Goal: Transaction & Acquisition: Book appointment/travel/reservation

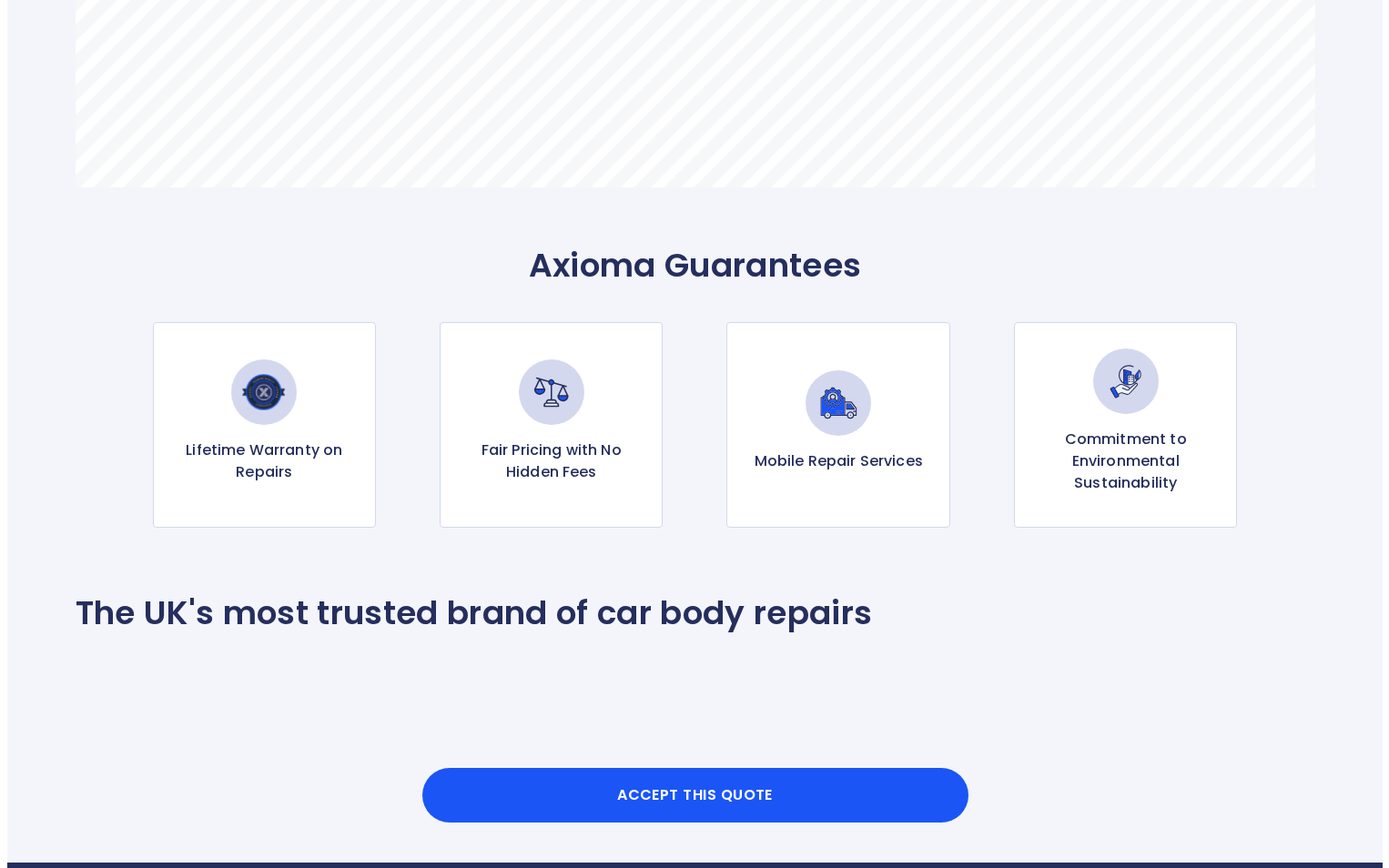
scroll to position [1729, 0]
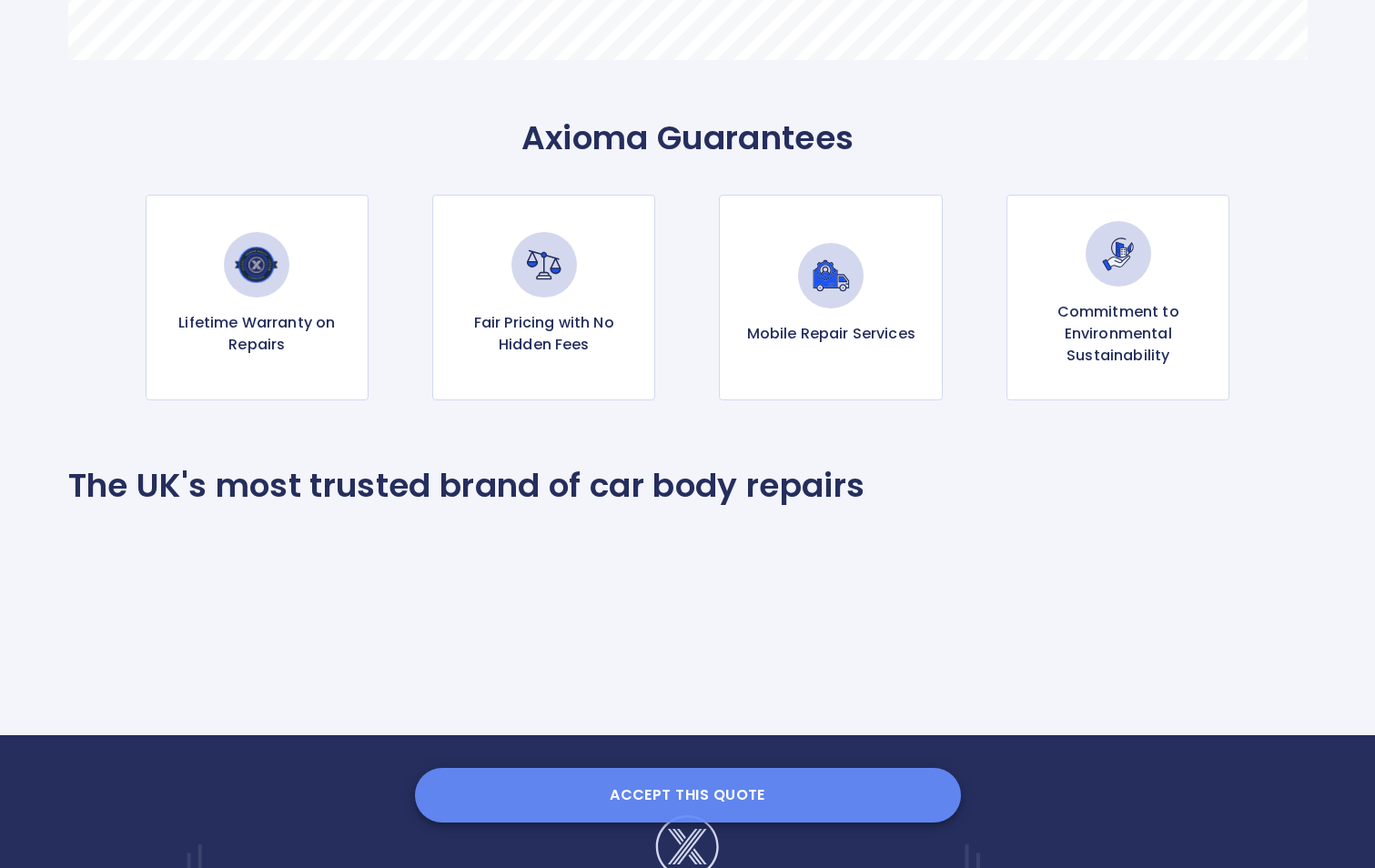
click at [753, 783] on button "Accept this Quote" at bounding box center [688, 795] width 546 height 55
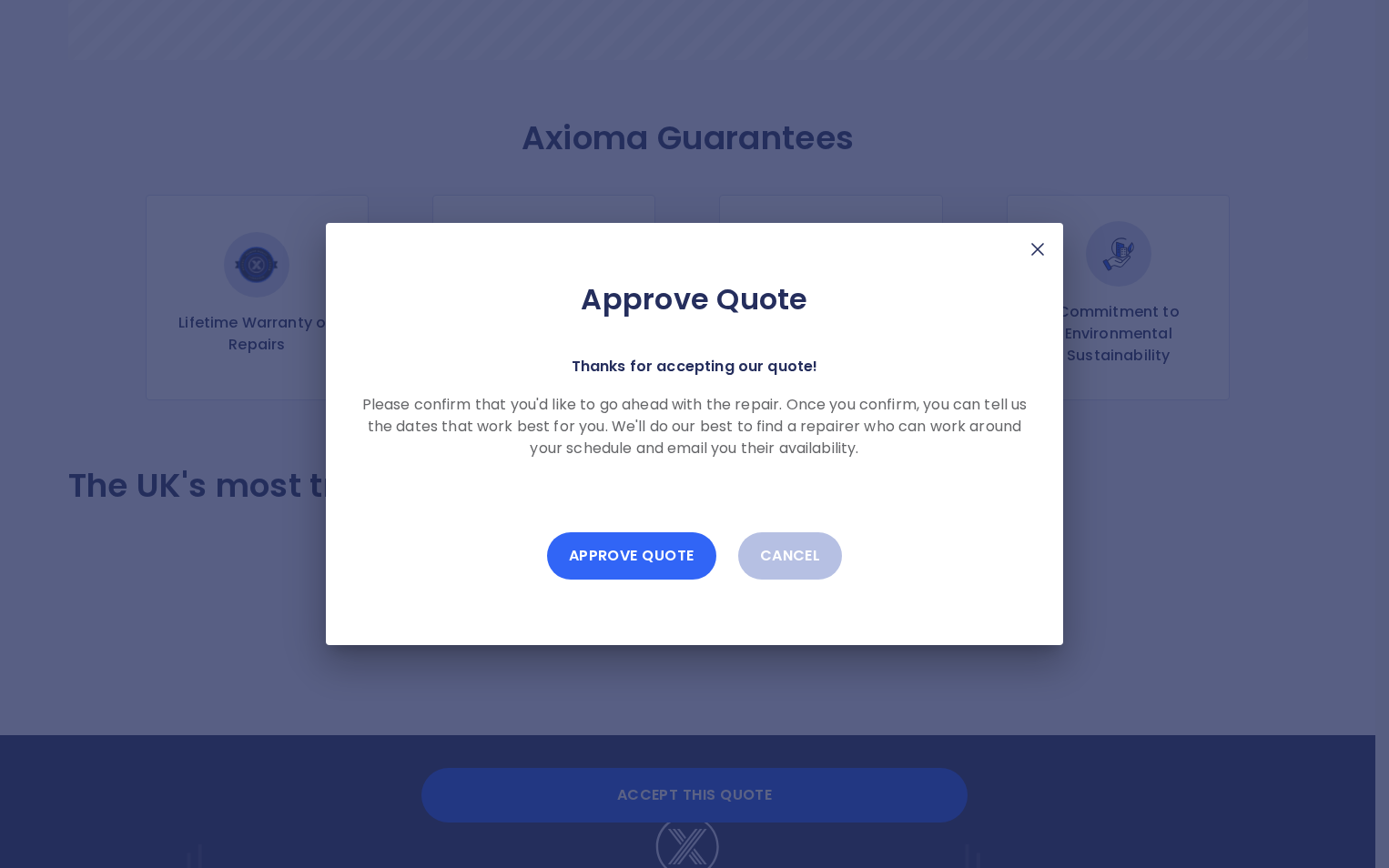
click at [656, 558] on button "Approve Quote" at bounding box center [631, 557] width 170 height 48
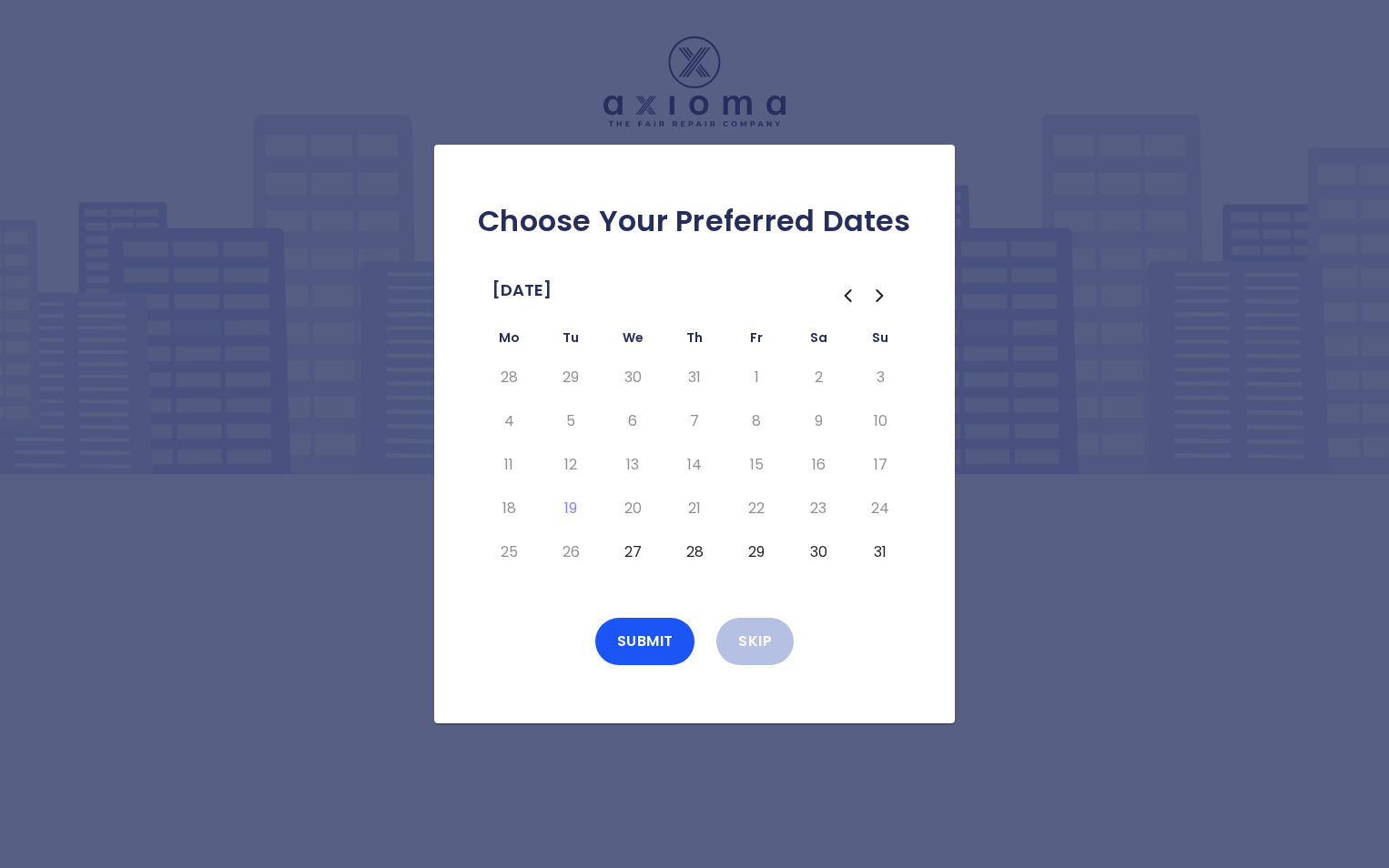
click at [488, 371] on td "28" at bounding box center [509, 378] width 62 height 44
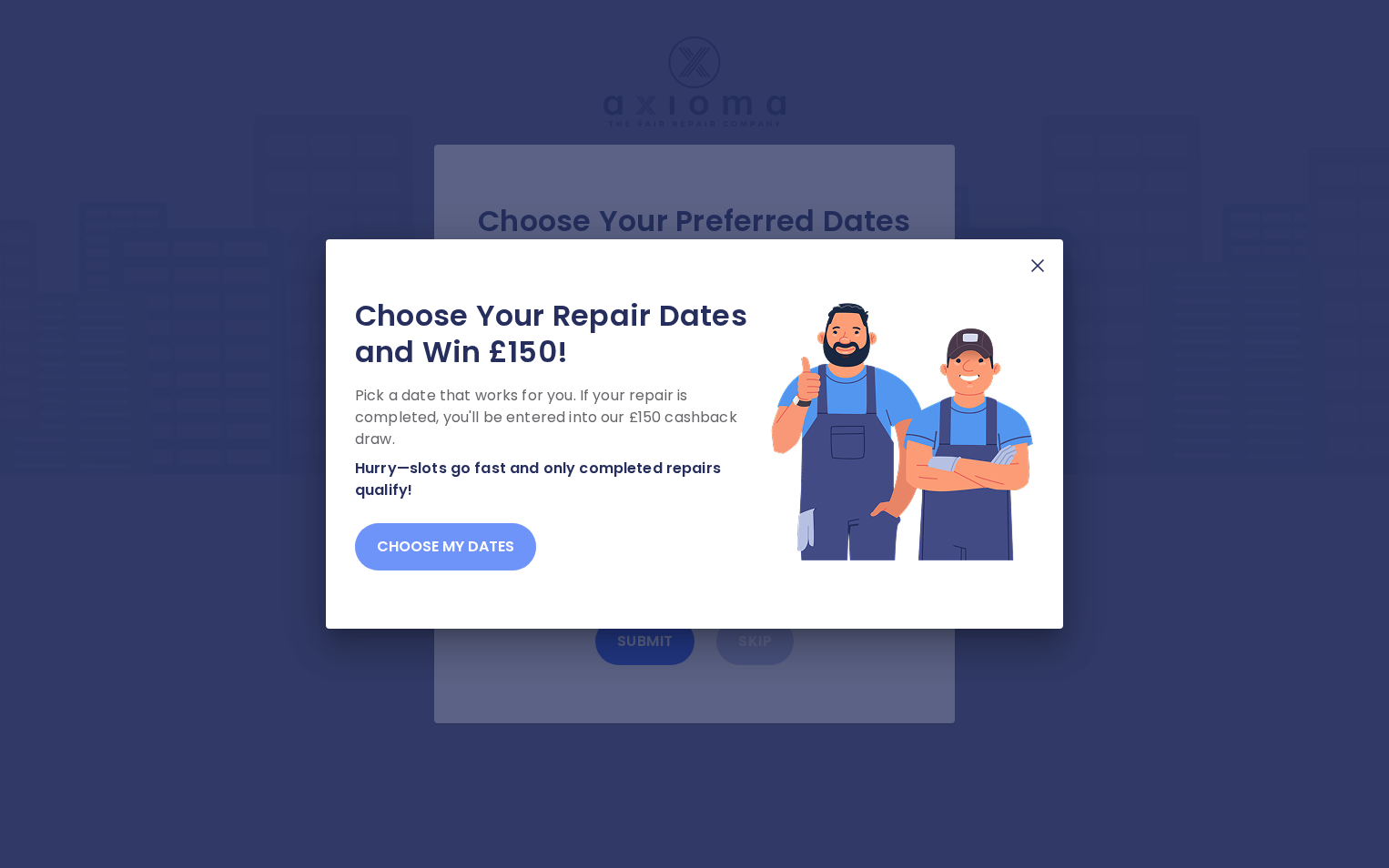
click at [457, 548] on button "Choose my dates" at bounding box center [445, 547] width 182 height 48
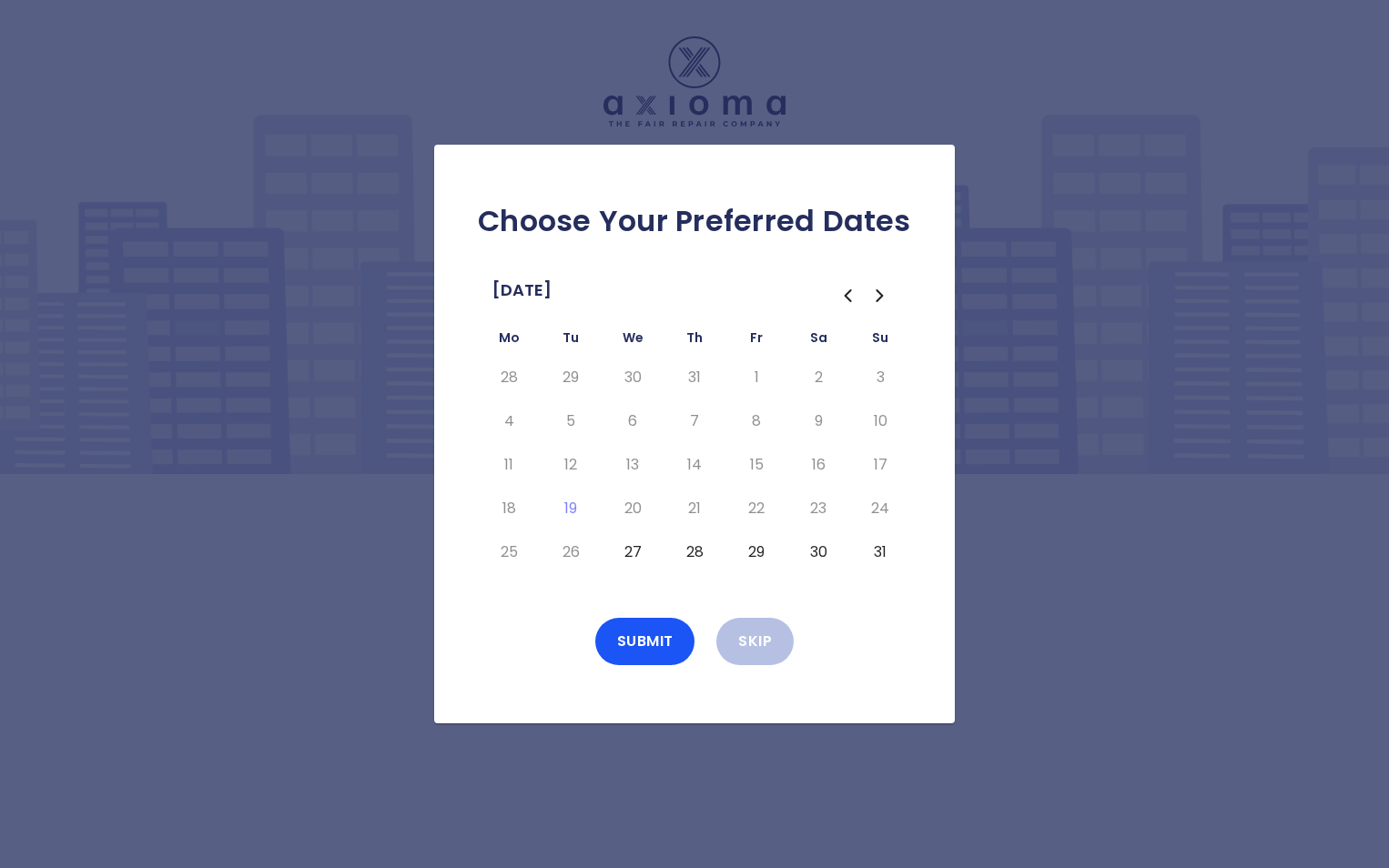
click at [635, 548] on button "27" at bounding box center [632, 552] width 33 height 29
click at [695, 556] on button "28" at bounding box center [694, 552] width 33 height 29
click at [756, 552] on button "29" at bounding box center [756, 552] width 33 height 29
click at [649, 645] on button "Submit" at bounding box center [645, 642] width 100 height 48
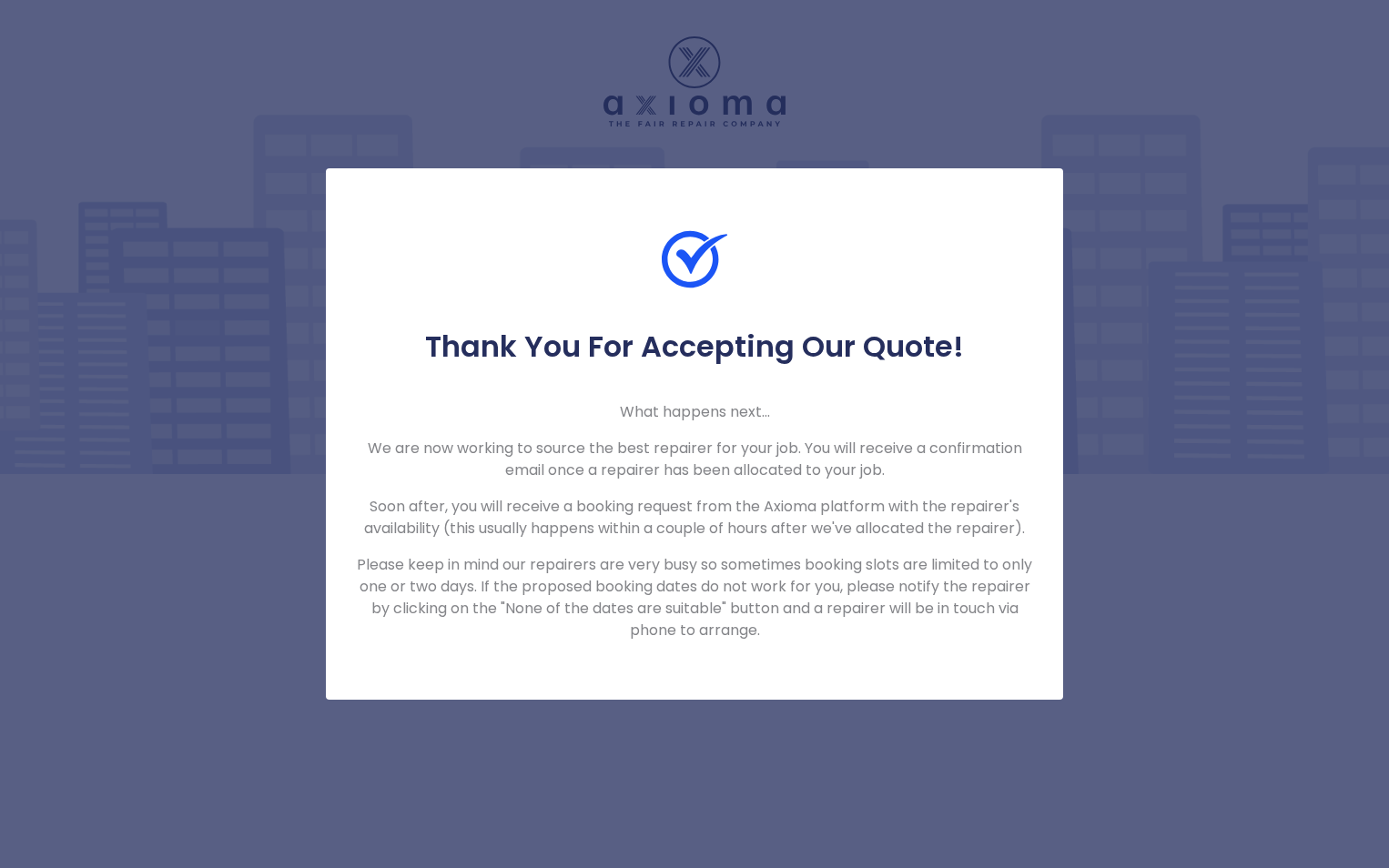
click at [696, 405] on p "What happens next..." at bounding box center [694, 413] width 679 height 22
drag, startPoint x: 869, startPoint y: 807, endPoint x: 876, endPoint y: 774, distance: 33.7
click at [875, 783] on div "Thank You For Accepting Our Quote! What happens next... We are now working to s…" at bounding box center [694, 434] width 1389 height 868
click at [705, 259] on img at bounding box center [694, 259] width 65 height 65
click at [1167, 745] on div "Thank You For Accepting Our Quote! What happens next... We are now working to s…" at bounding box center [694, 434] width 1389 height 868
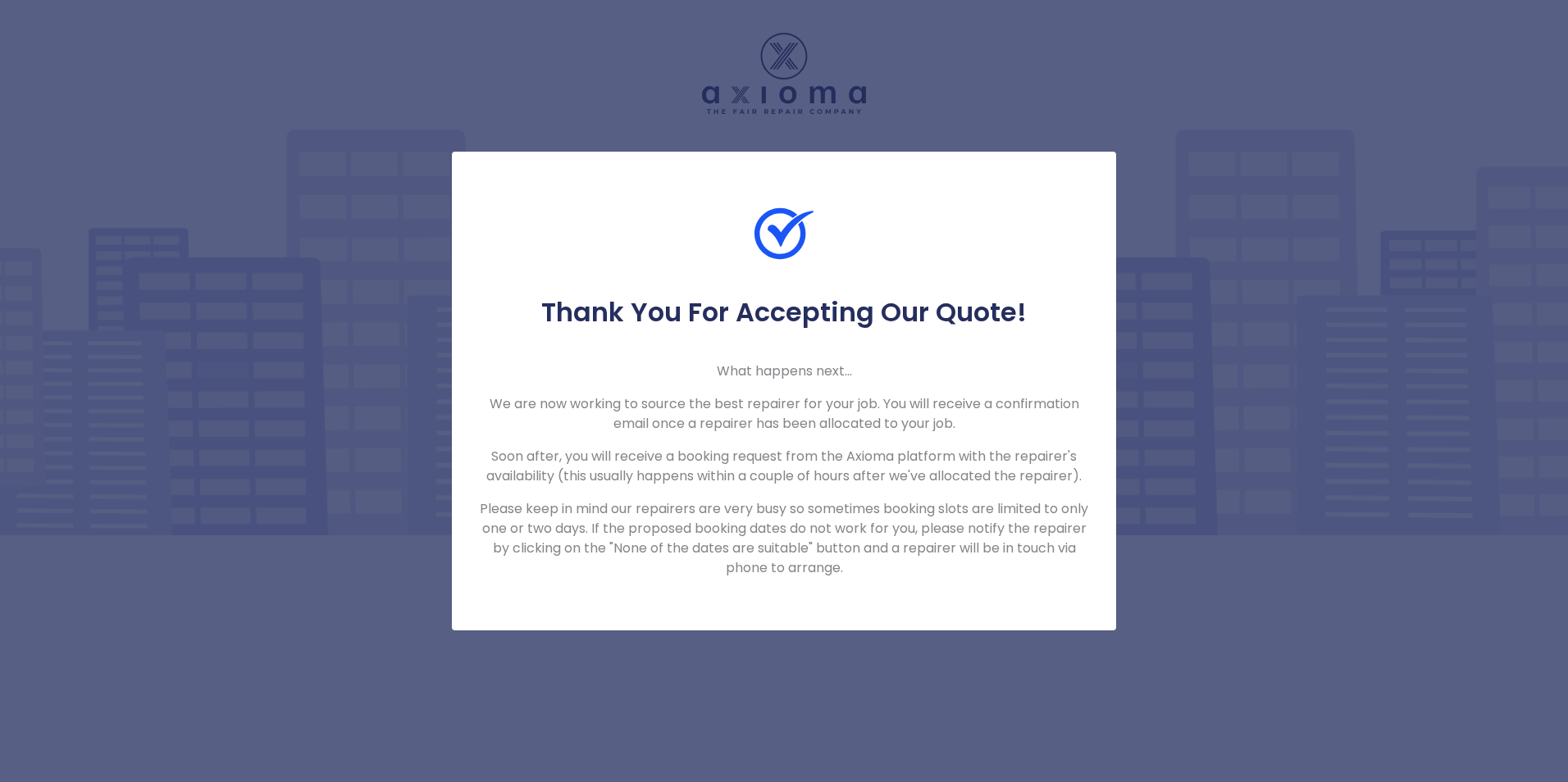
click at [822, 590] on div "Thank You For Accepting Our Quote! What happens next... We are now working to s…" at bounding box center [783, 391] width 664 height 479
